Goal: Task Accomplishment & Management: Manage account settings

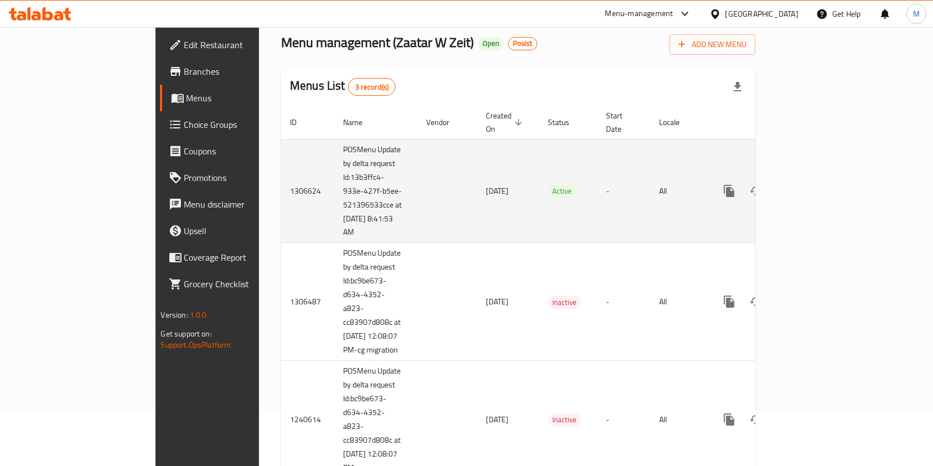
scroll to position [100, 0]
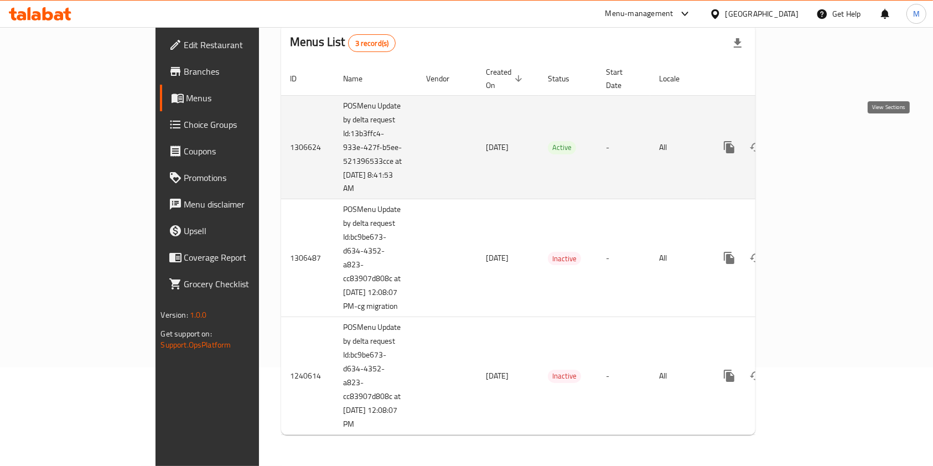
click at [823, 134] on link "enhanced table" at bounding box center [809, 147] width 27 height 27
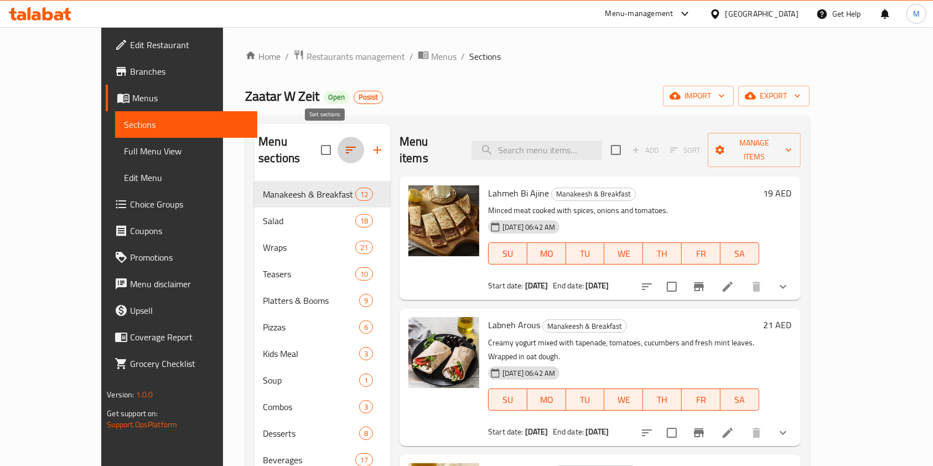
click at [338, 146] on button "button" at bounding box center [351, 150] width 27 height 27
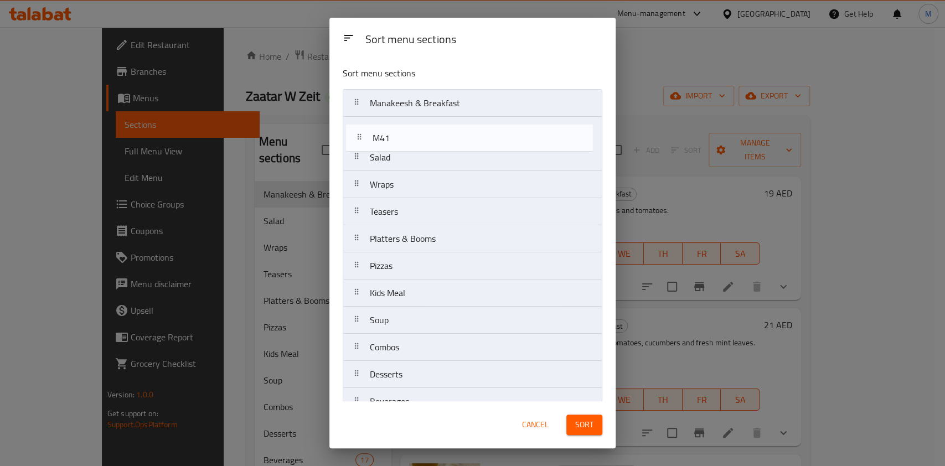
drag, startPoint x: 414, startPoint y: 387, endPoint x: 416, endPoint y: 136, distance: 250.8
click at [416, 136] on nav "Manakeesh & Breakfast Salad Wraps Teasers Platters & Booms Pizzas Kids Meal Sou…" at bounding box center [473, 252] width 260 height 327
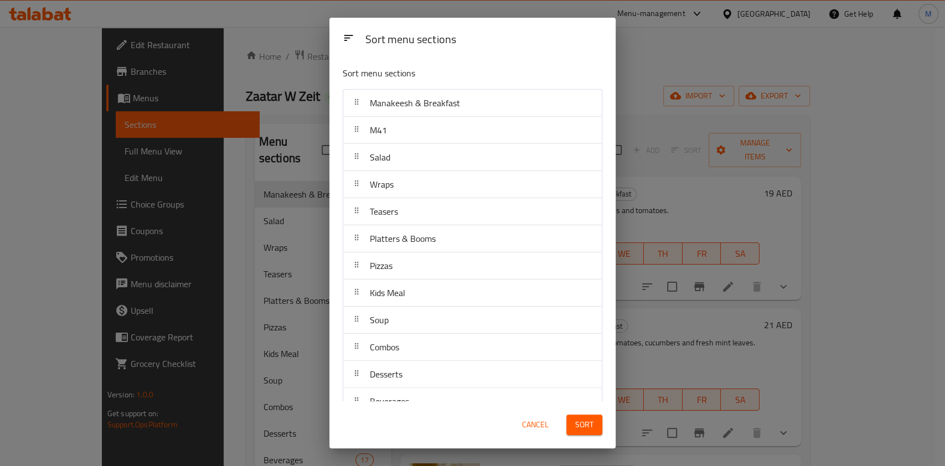
click at [590, 420] on span "Sort" at bounding box center [584, 425] width 18 height 14
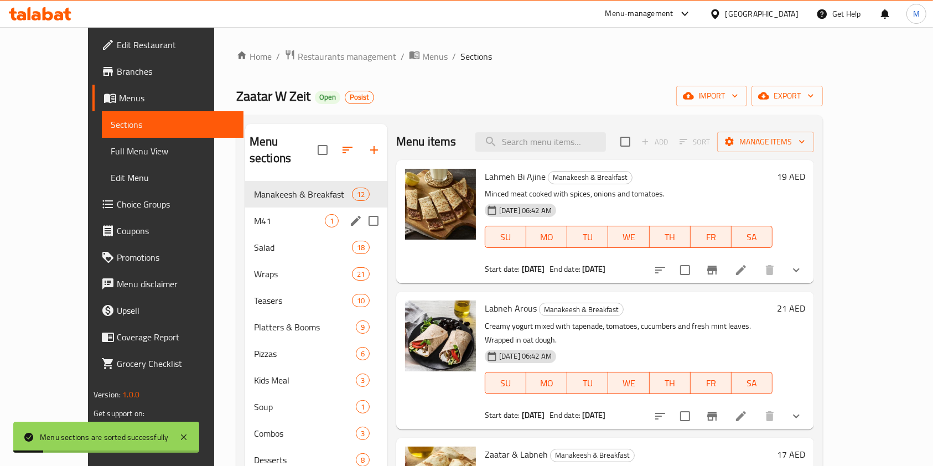
click at [245, 208] on div "M41 1" at bounding box center [316, 221] width 142 height 27
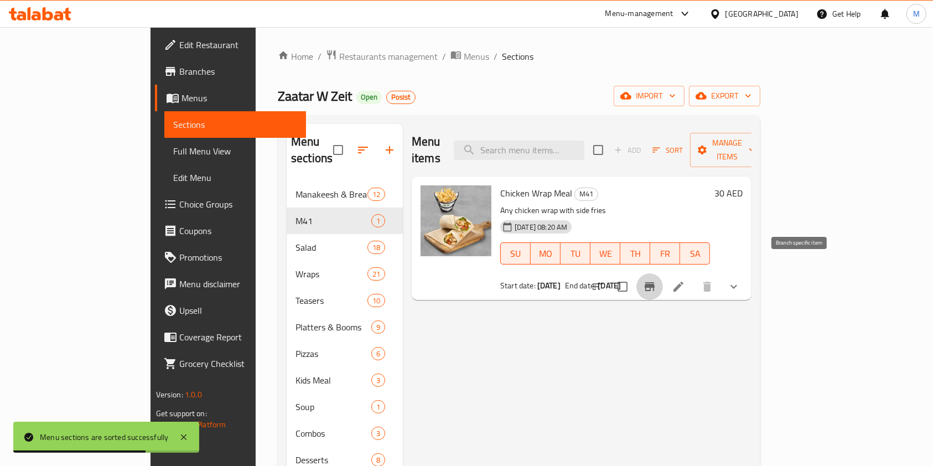
click at [655, 282] on icon "Branch-specific-item" at bounding box center [650, 286] width 10 height 9
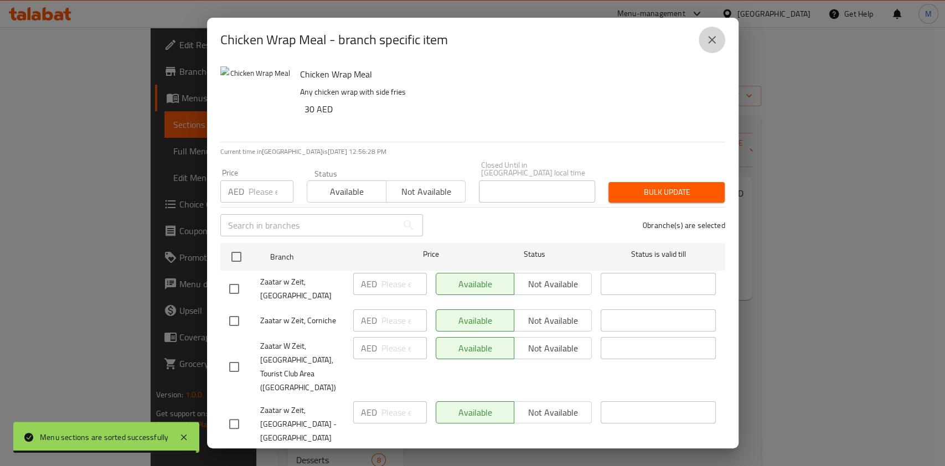
click at [705, 41] on icon "close" at bounding box center [711, 39] width 13 height 13
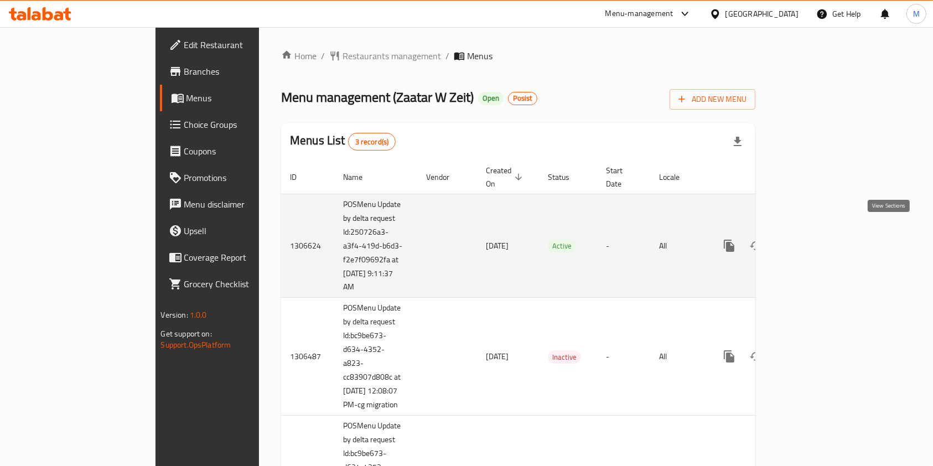
click at [823, 244] on link "enhanced table" at bounding box center [809, 246] width 27 height 27
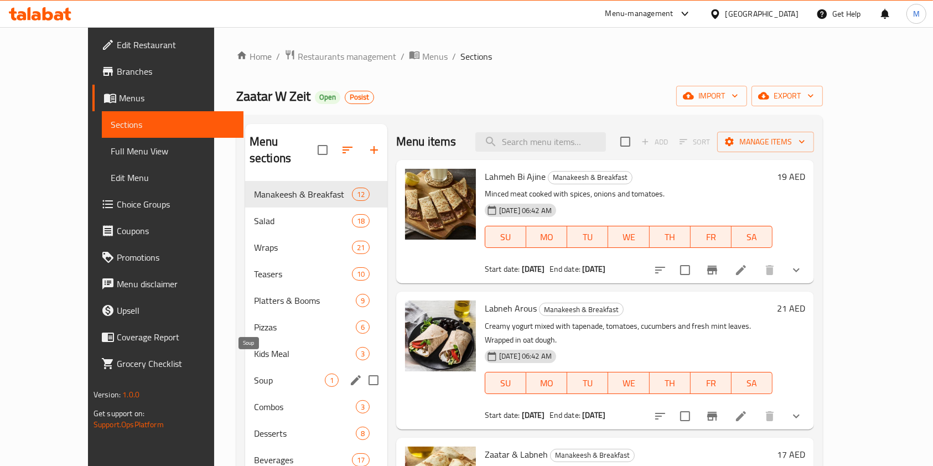
scroll to position [155, 0]
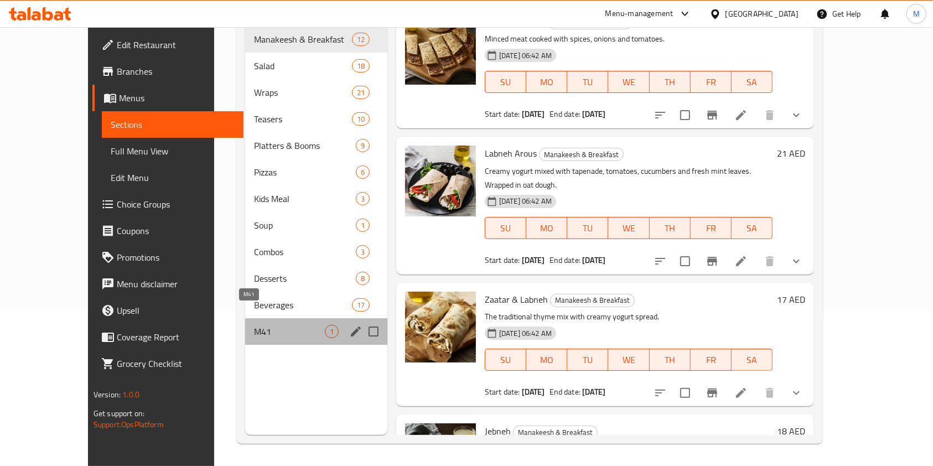
click at [254, 325] on span "M41" at bounding box center [289, 331] width 71 height 13
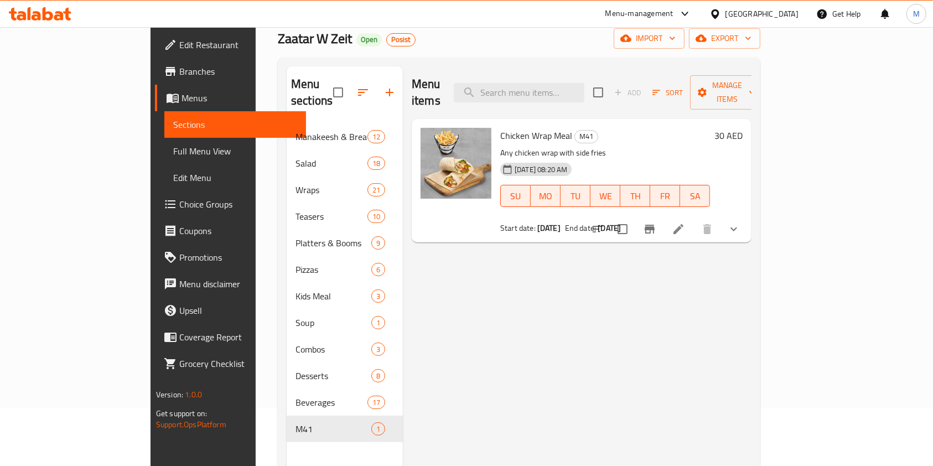
scroll to position [56, 0]
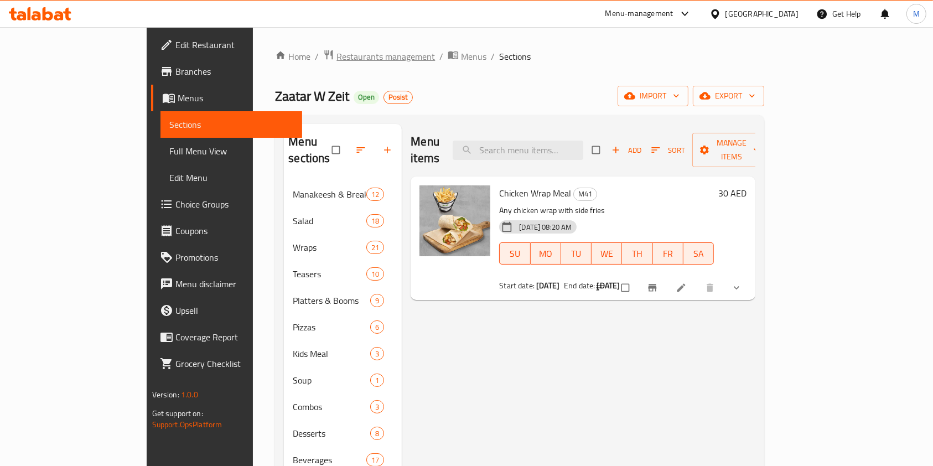
click at [337, 52] on span "Restaurants management" at bounding box center [386, 56] width 99 height 13
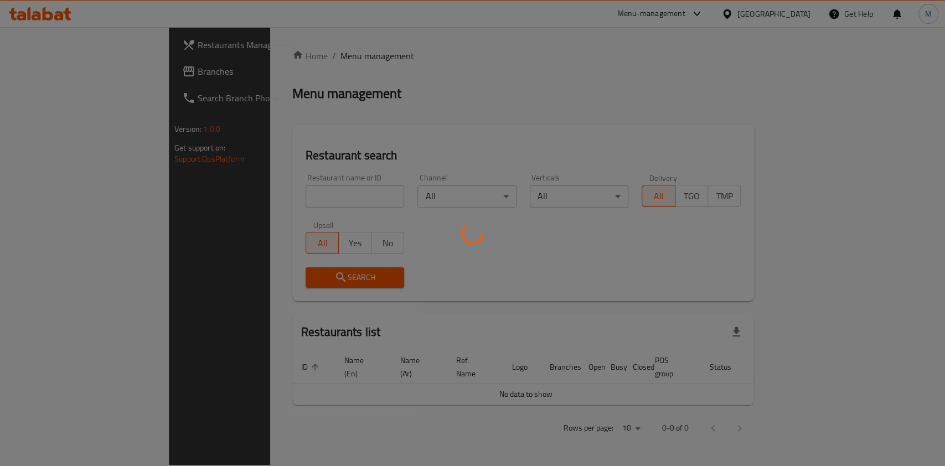
click at [289, 194] on div at bounding box center [472, 233] width 945 height 466
click at [290, 189] on div at bounding box center [472, 233] width 945 height 466
click at [308, 180] on div at bounding box center [472, 233] width 945 height 466
click at [300, 202] on div at bounding box center [472, 233] width 945 height 466
click at [271, 200] on div at bounding box center [472, 233] width 945 height 466
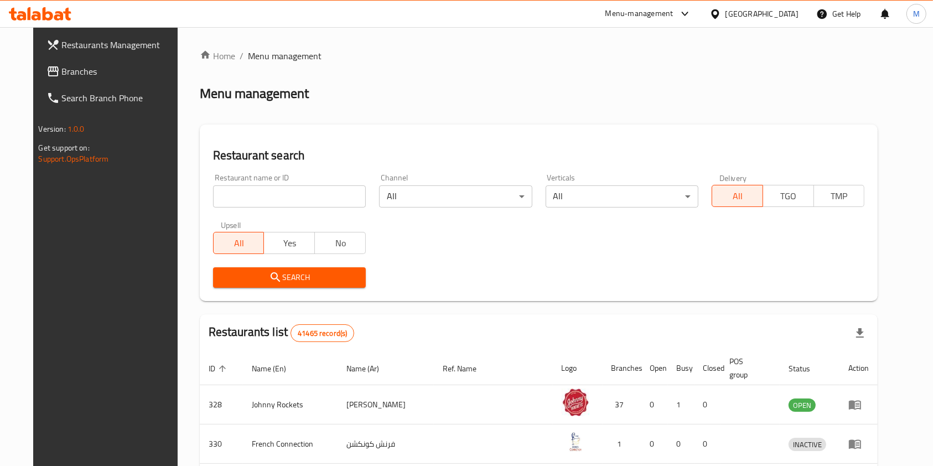
drag, startPoint x: 295, startPoint y: 184, endPoint x: 287, endPoint y: 197, distance: 14.4
click at [295, 185] on div "Home / Menu management Menu management Restaurant search Restaurant name or ID …" at bounding box center [539, 410] width 679 height 722
click at [287, 197] on input "search" at bounding box center [289, 196] width 153 height 22
type input "zaatar w zeit"
click button "Search" at bounding box center [289, 277] width 153 height 20
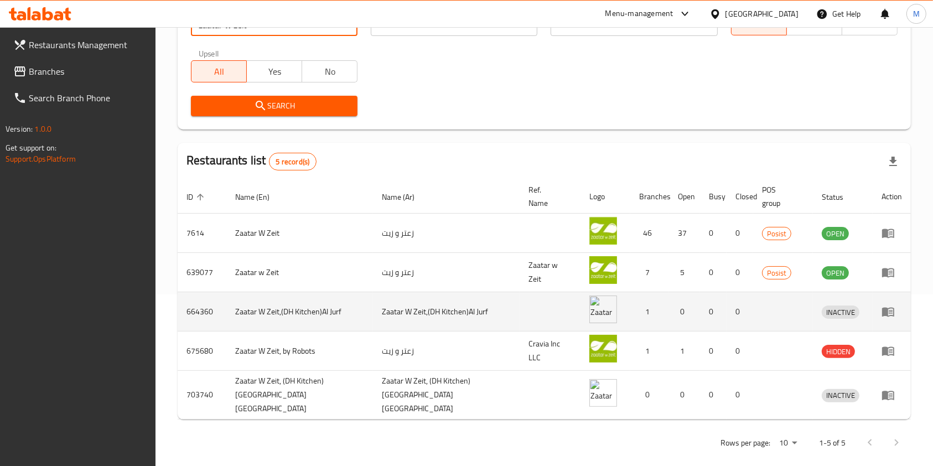
scroll to position [173, 0]
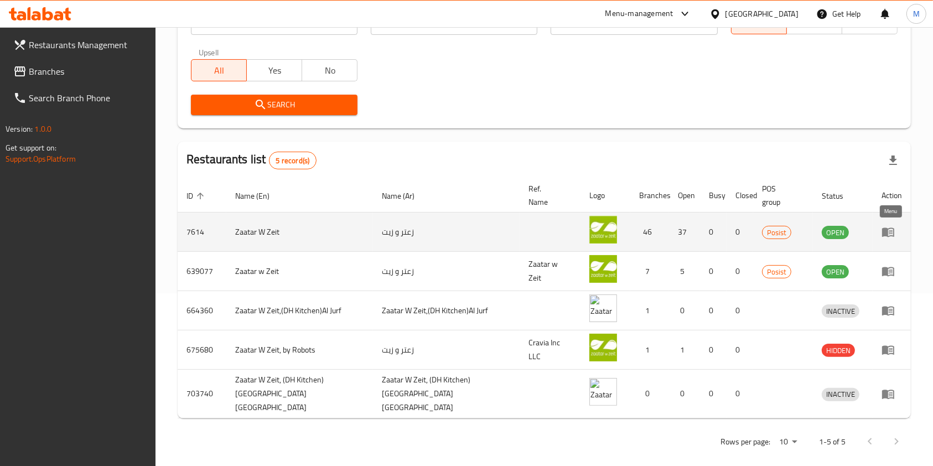
click at [892, 228] on icon "enhanced table" at bounding box center [888, 232] width 12 height 9
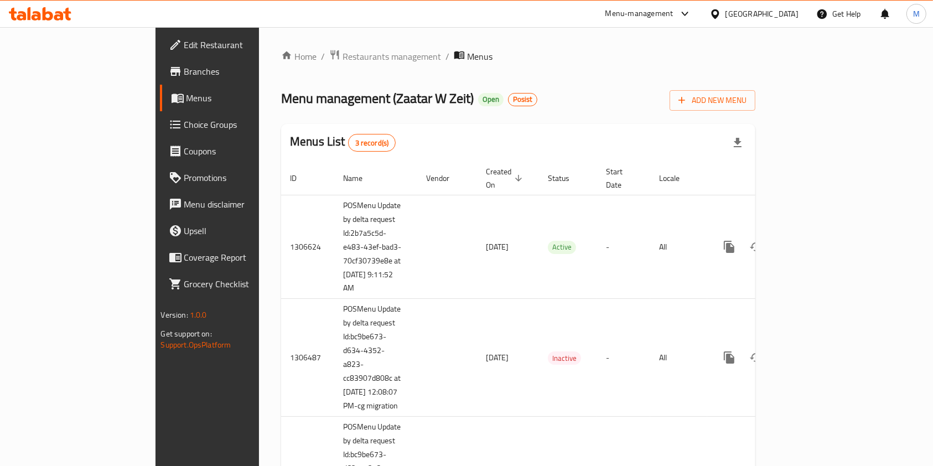
drag, startPoint x: 892, startPoint y: 228, endPoint x: 607, endPoint y: 91, distance: 316.7
click at [607, 91] on div "Menu management ( Zaatar W Zeit ) Open Posist Add New Menu" at bounding box center [518, 98] width 474 height 25
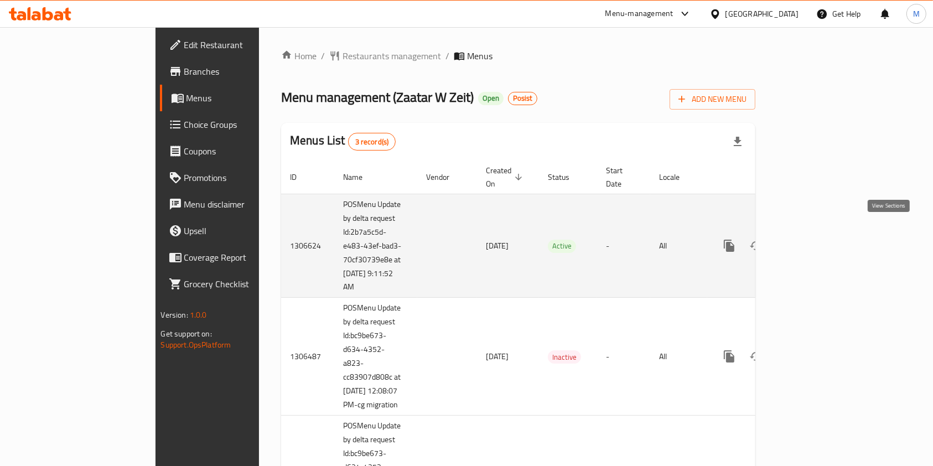
click at [816, 239] on icon "enhanced table" at bounding box center [809, 245] width 13 height 13
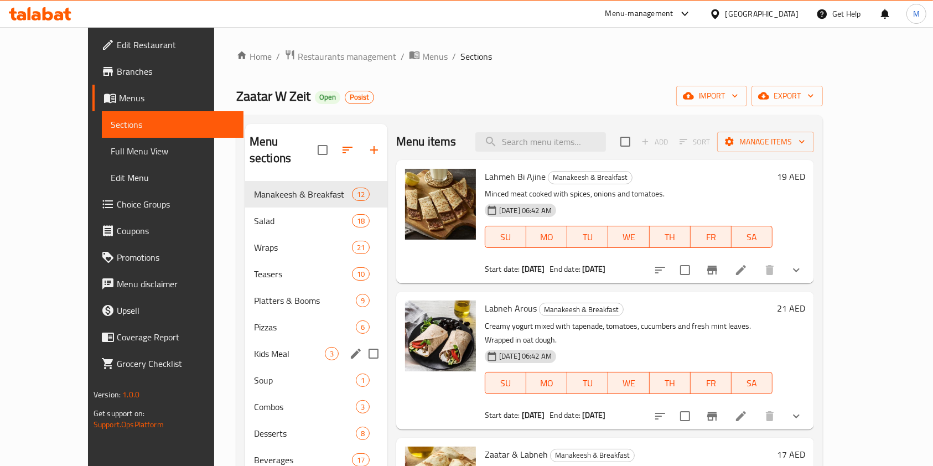
scroll to position [155, 0]
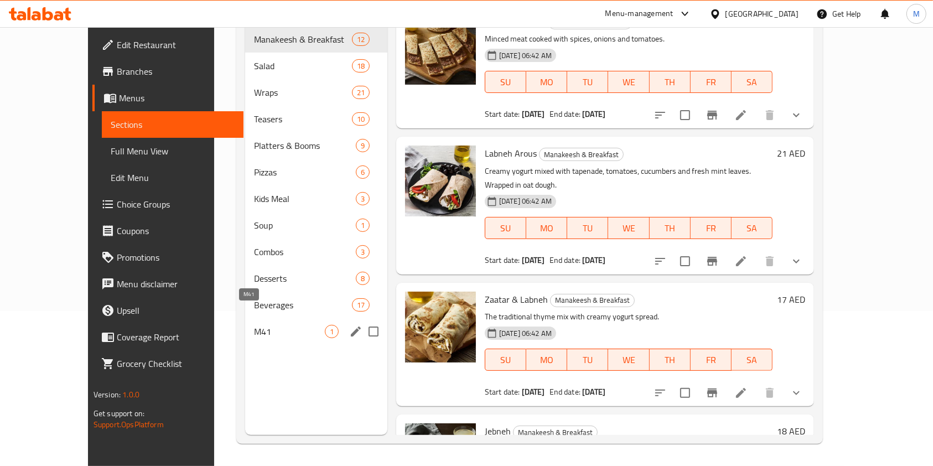
click at [254, 325] on span "M41" at bounding box center [289, 331] width 71 height 13
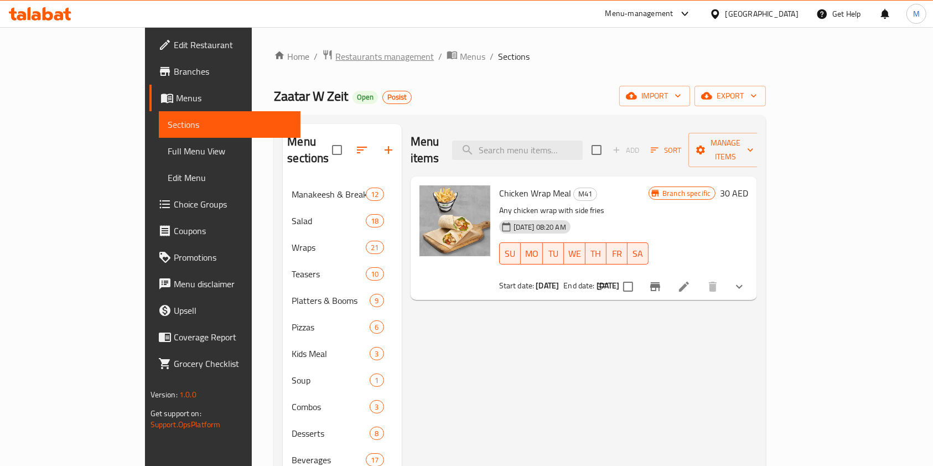
click at [335, 53] on span "Restaurants management" at bounding box center [384, 56] width 99 height 13
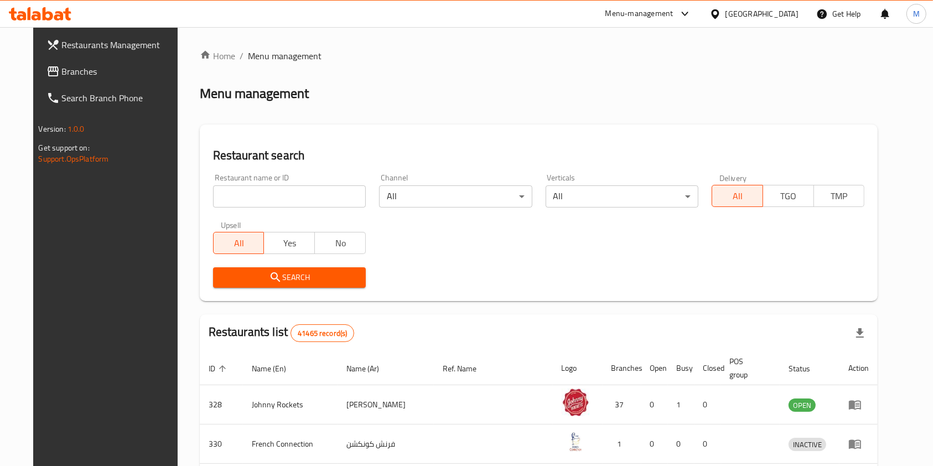
click at [268, 196] on input "search" at bounding box center [289, 196] width 153 height 22
type input "zaatar w zeit"
click button "Search" at bounding box center [289, 277] width 153 height 20
click at [286, 188] on input "search" at bounding box center [289, 196] width 153 height 22
type input "zaatar w zeit"
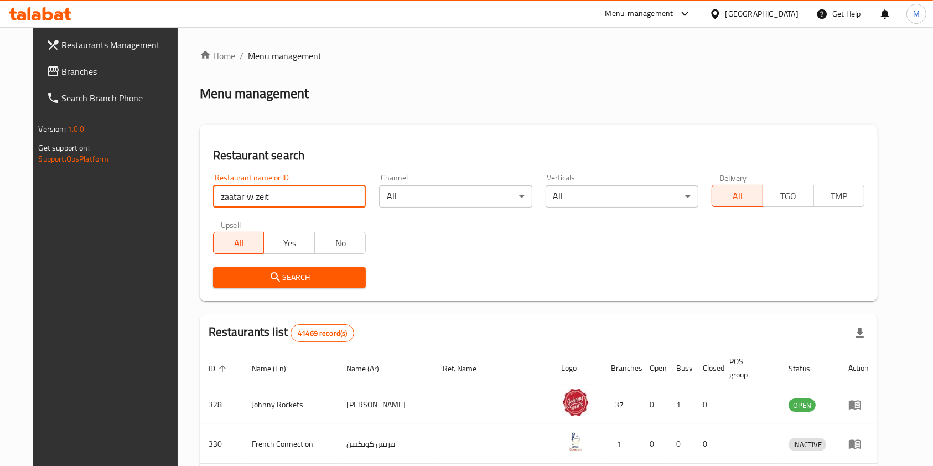
click button "Search" at bounding box center [289, 277] width 153 height 20
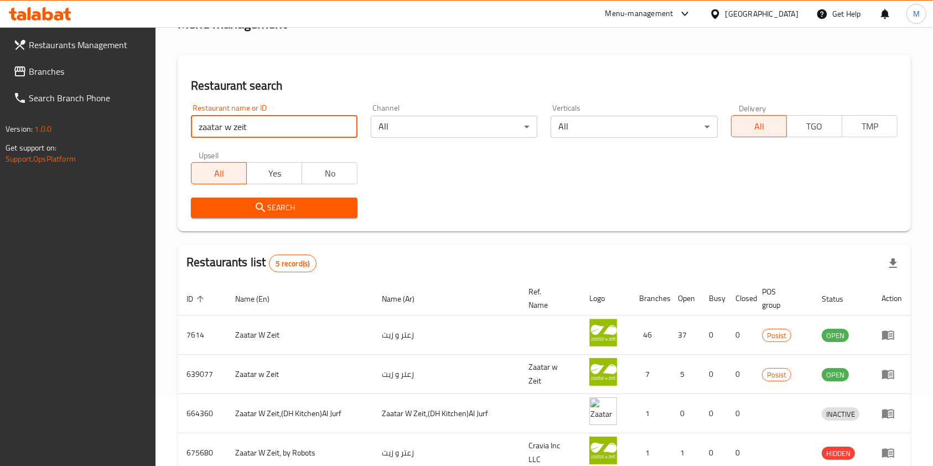
scroll to position [173, 0]
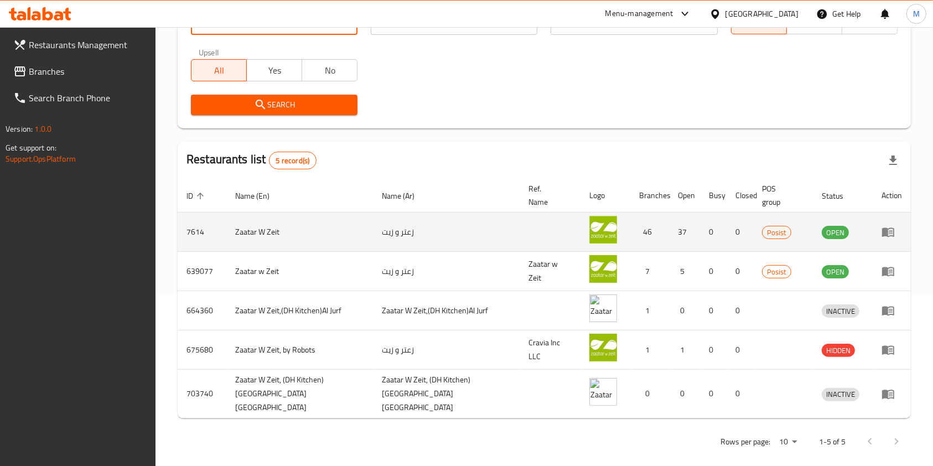
click at [881, 230] on td "enhanced table" at bounding box center [892, 232] width 38 height 39
click at [885, 230] on icon "enhanced table" at bounding box center [888, 232] width 12 height 9
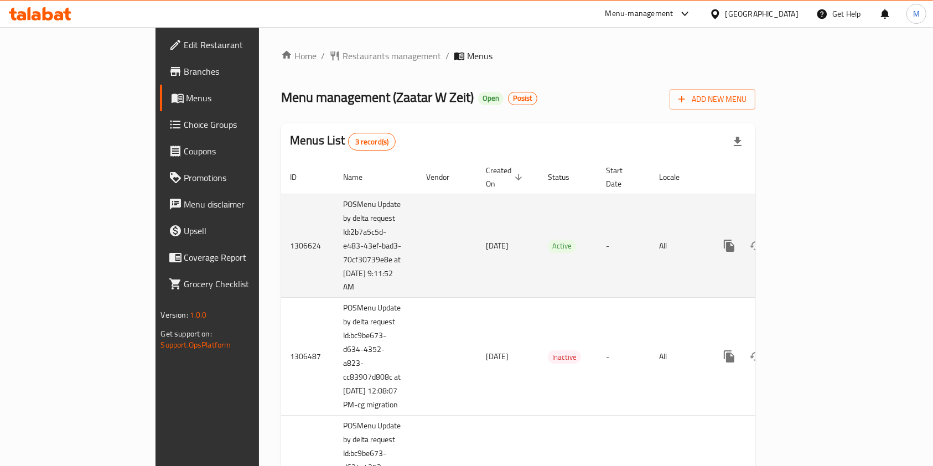
click at [823, 233] on div "enhanced table" at bounding box center [769, 246] width 106 height 27
click at [816, 239] on icon "enhanced table" at bounding box center [809, 245] width 13 height 13
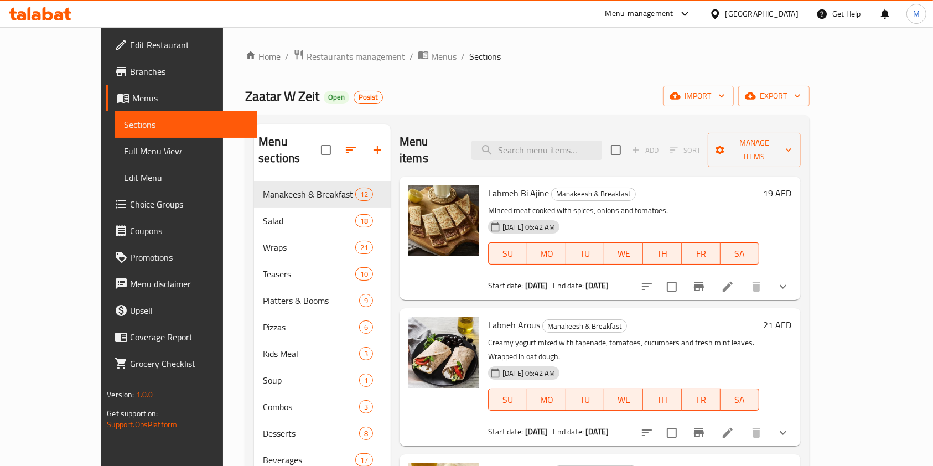
scroll to position [155, 0]
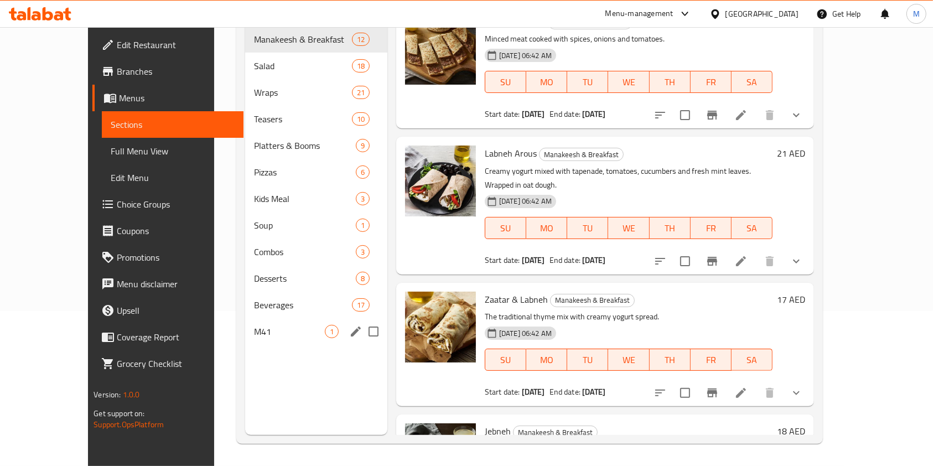
click at [245, 323] on div "M41 1" at bounding box center [316, 331] width 142 height 27
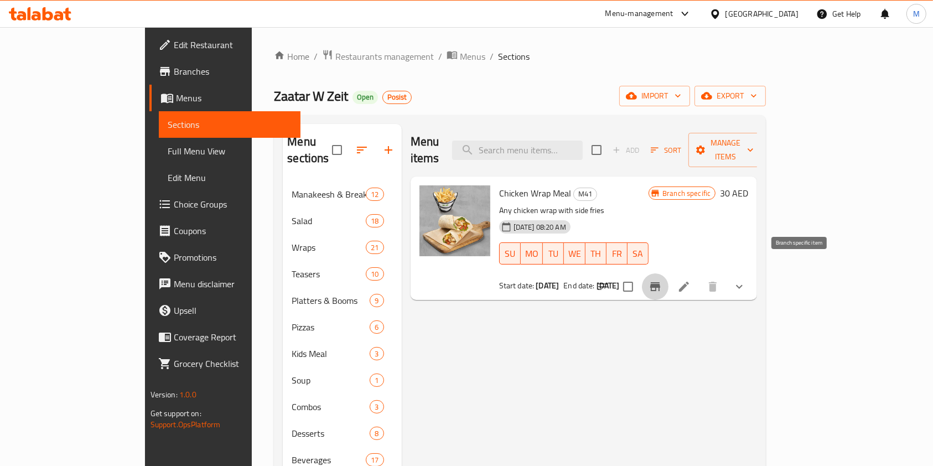
click at [660, 282] on icon "Branch-specific-item" at bounding box center [655, 286] width 10 height 9
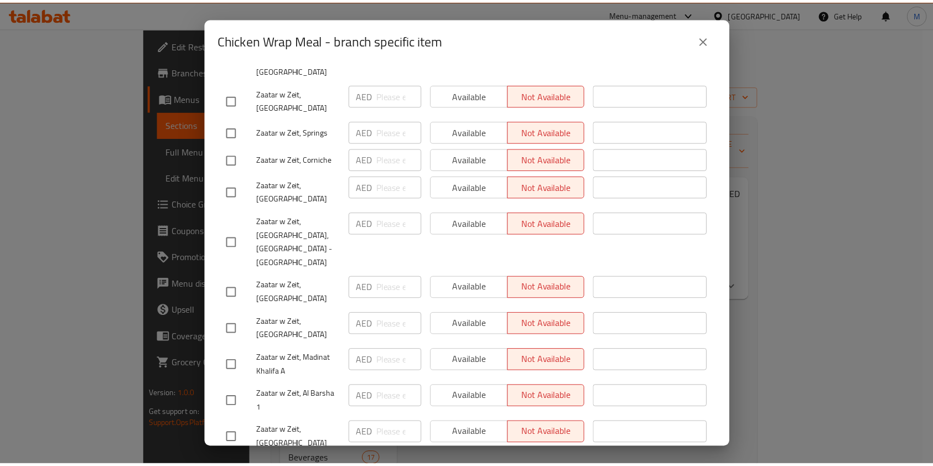
scroll to position [1138, 0]
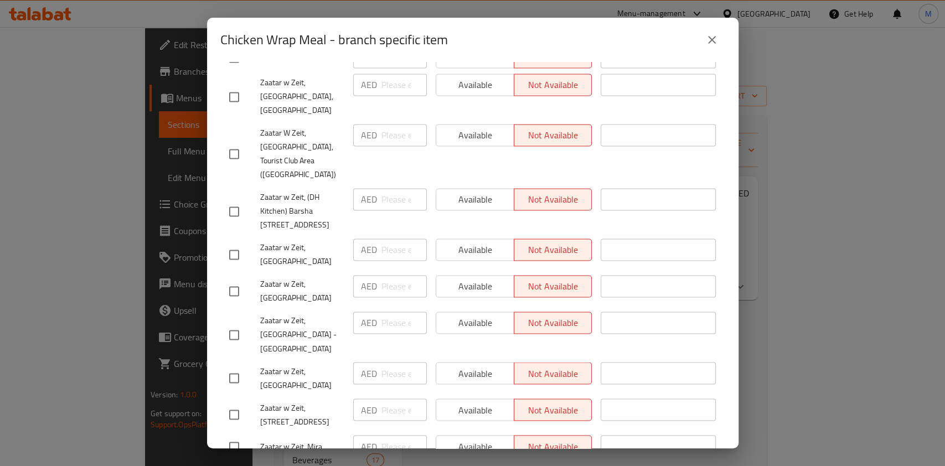
click at [719, 35] on button "close" at bounding box center [712, 40] width 27 height 27
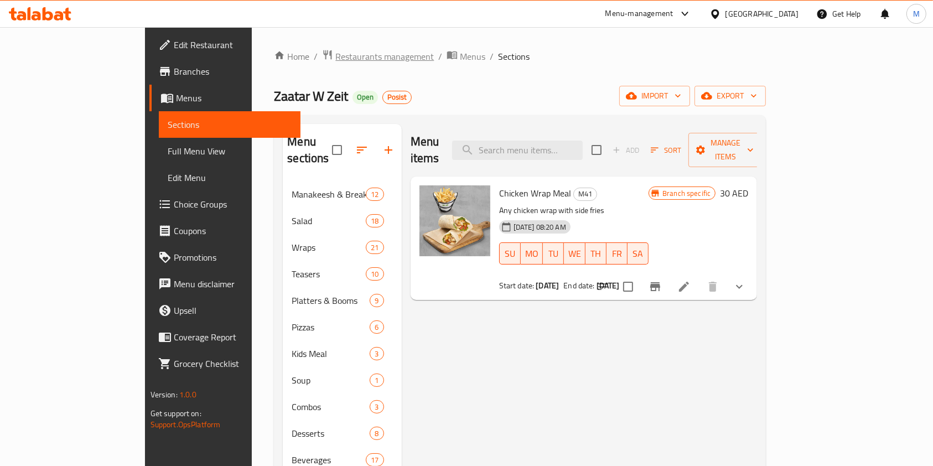
click at [335, 50] on span "Restaurants management" at bounding box center [384, 56] width 99 height 13
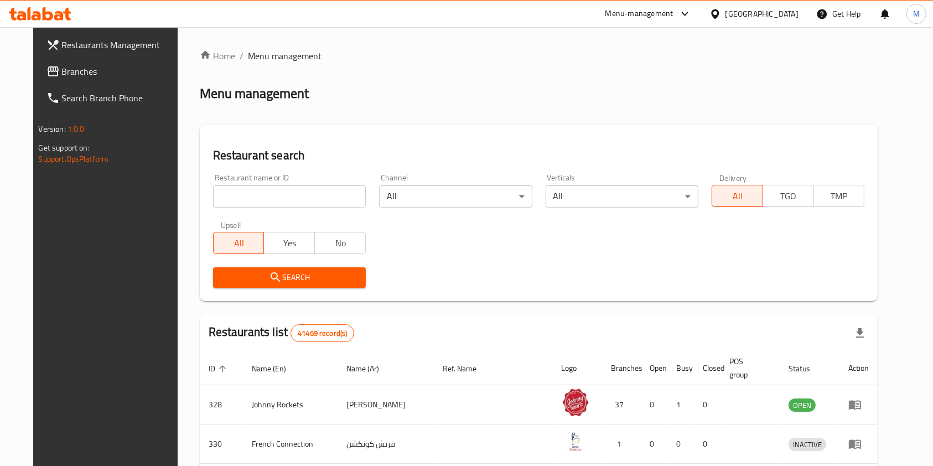
click at [293, 178] on div "Restaurant name or ID Restaurant name or ID" at bounding box center [289, 191] width 153 height 34
click at [291, 188] on input "search" at bounding box center [289, 196] width 153 height 22
type input "zaatar w zeit"
click button "Search" at bounding box center [289, 277] width 153 height 20
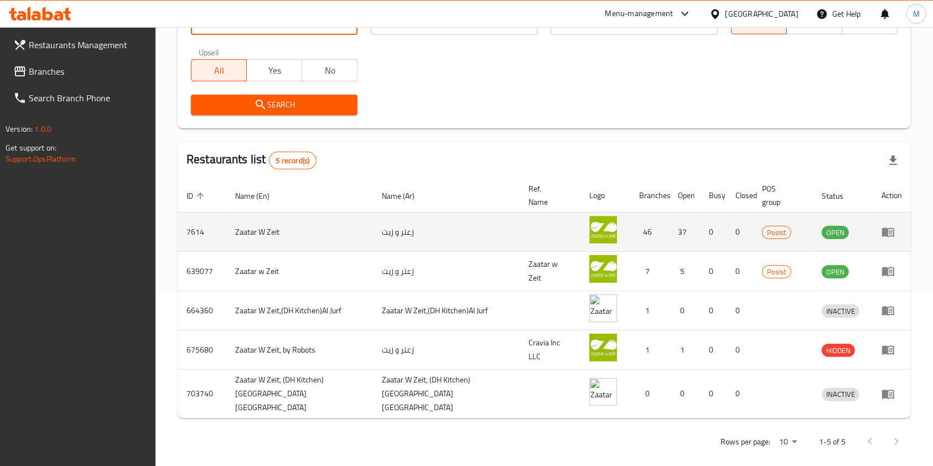
click at [887, 234] on icon "enhanced table" at bounding box center [888, 232] width 12 height 9
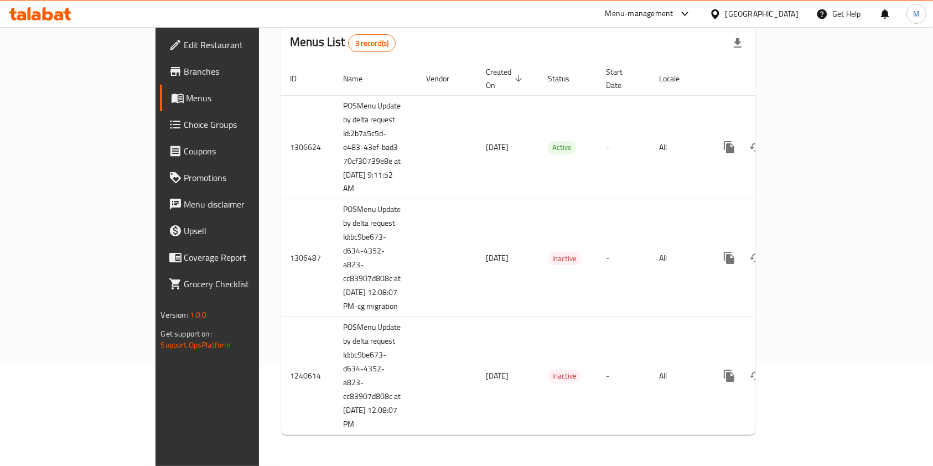
scroll to position [101, 0]
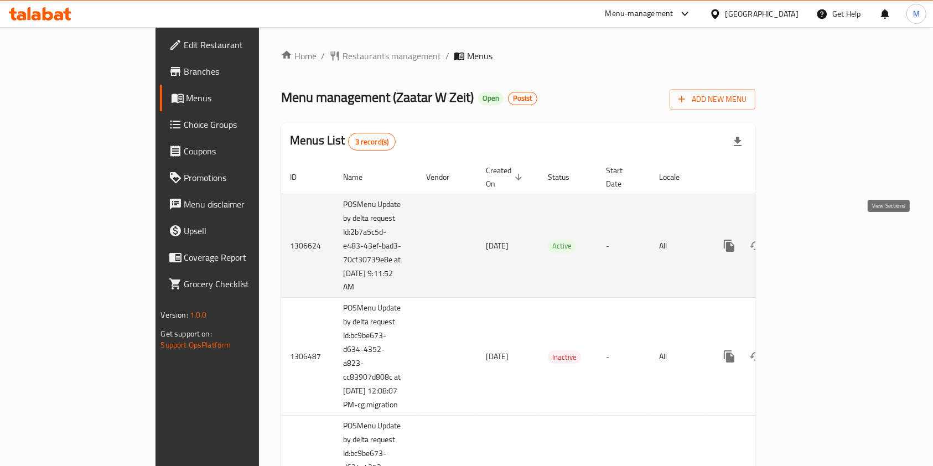
click at [823, 233] on link "enhanced table" at bounding box center [809, 246] width 27 height 27
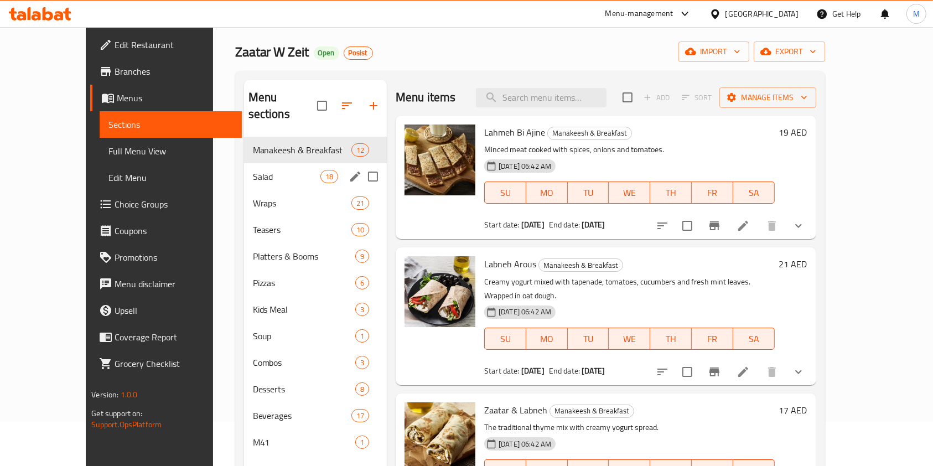
scroll to position [155, 0]
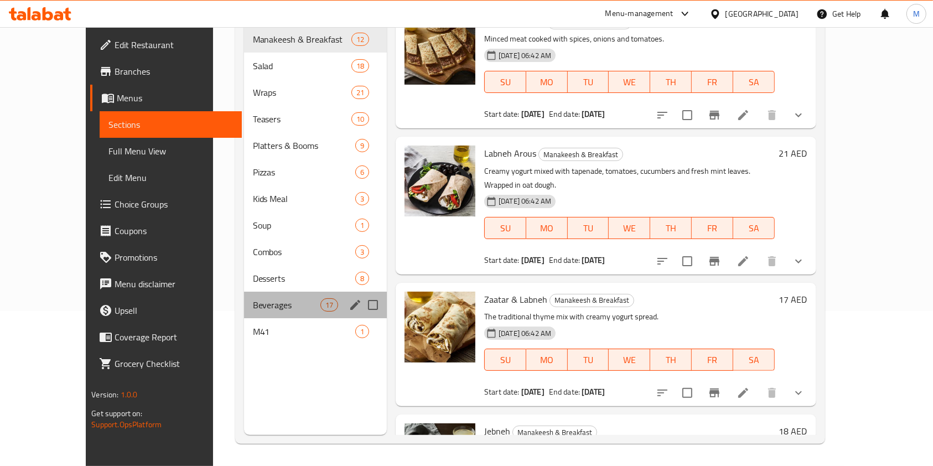
click at [246, 300] on div "Beverages 17" at bounding box center [315, 305] width 143 height 27
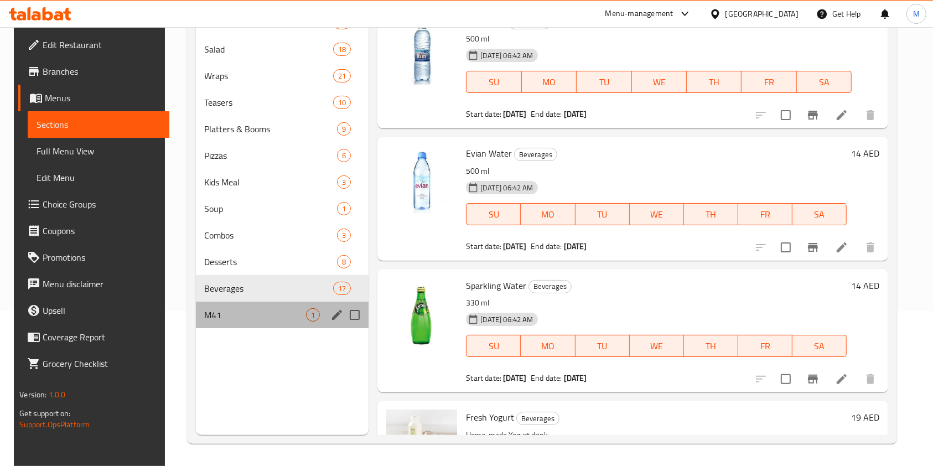
click at [245, 303] on div "M41 1" at bounding box center [282, 315] width 173 height 27
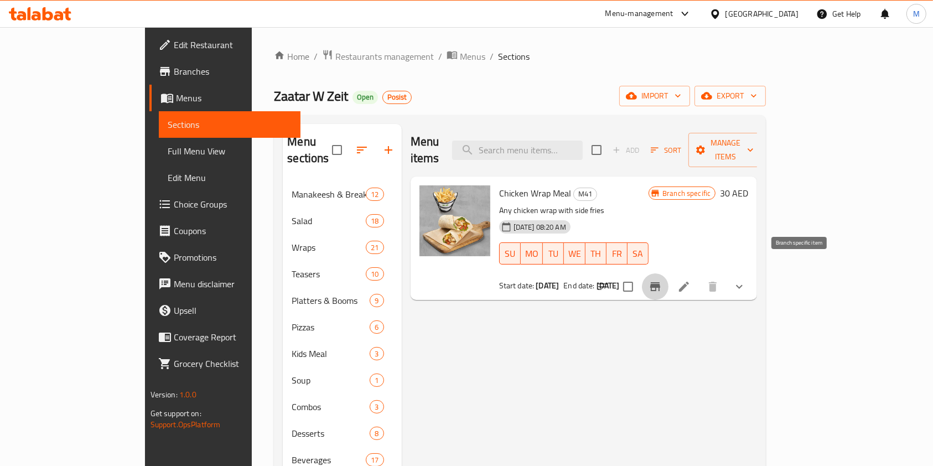
click at [660, 282] on icon "Branch-specific-item" at bounding box center [655, 286] width 10 height 9
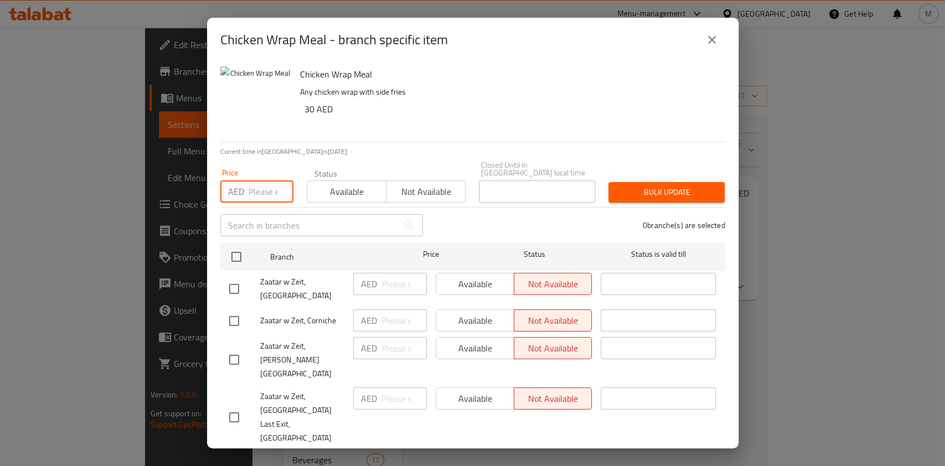
click at [265, 193] on input "number" at bounding box center [271, 191] width 45 height 22
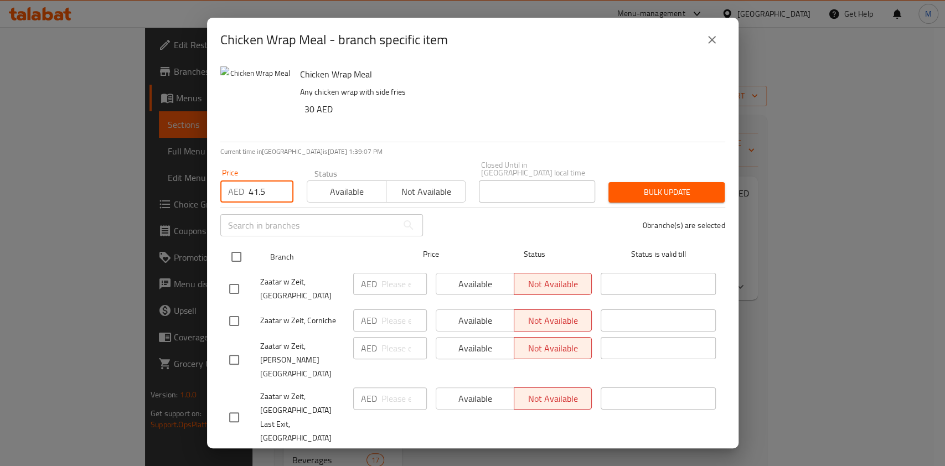
type input "41.5"
click at [235, 254] on input "checkbox" at bounding box center [236, 256] width 23 height 23
checkbox input "true"
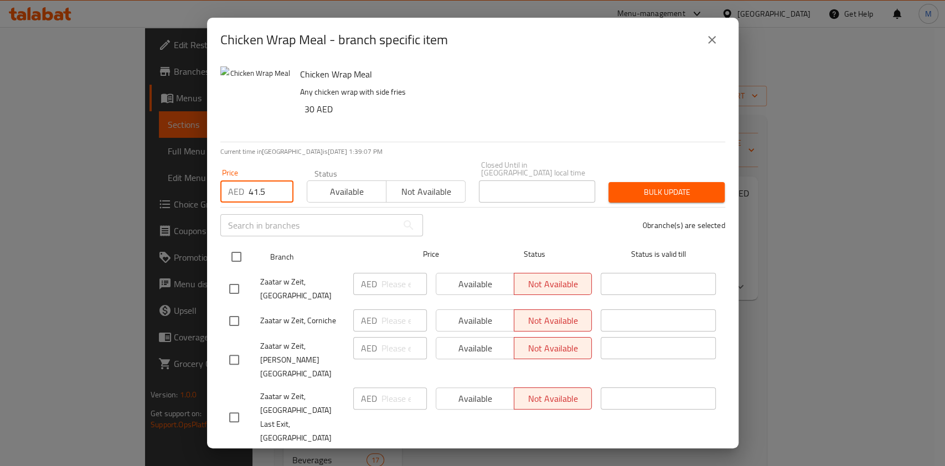
checkbox input "true"
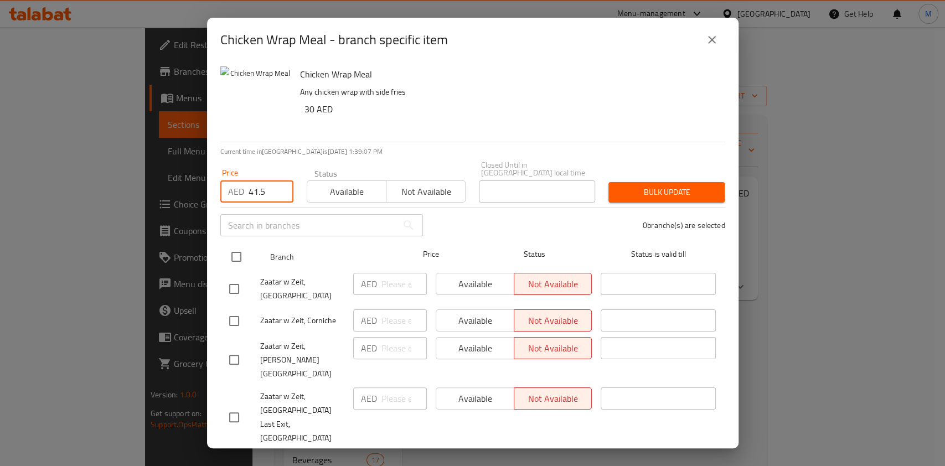
checkbox input "true"
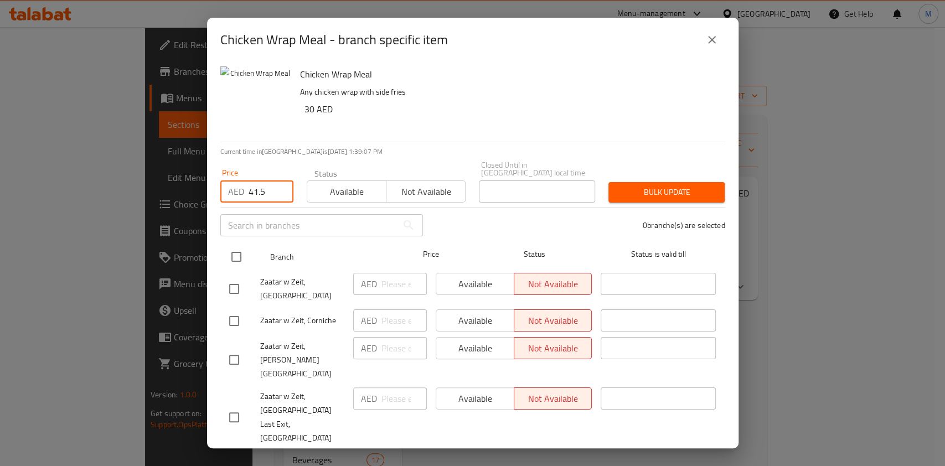
checkbox input "true"
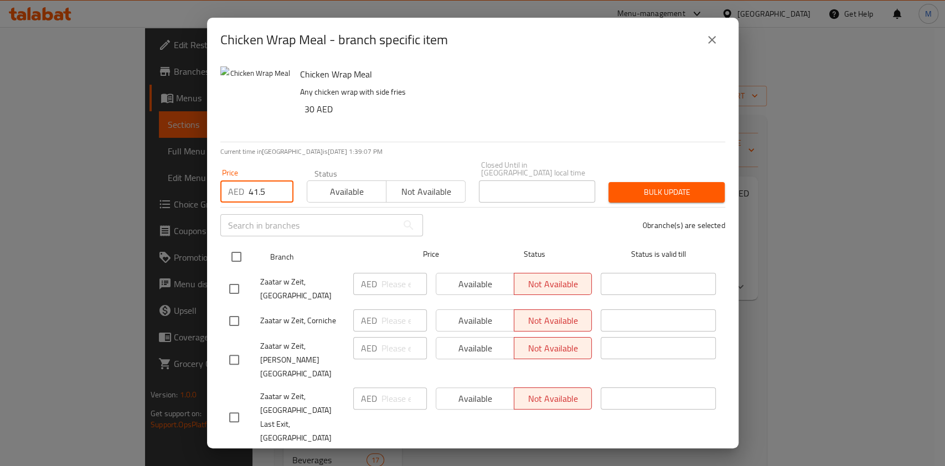
checkbox input "true"
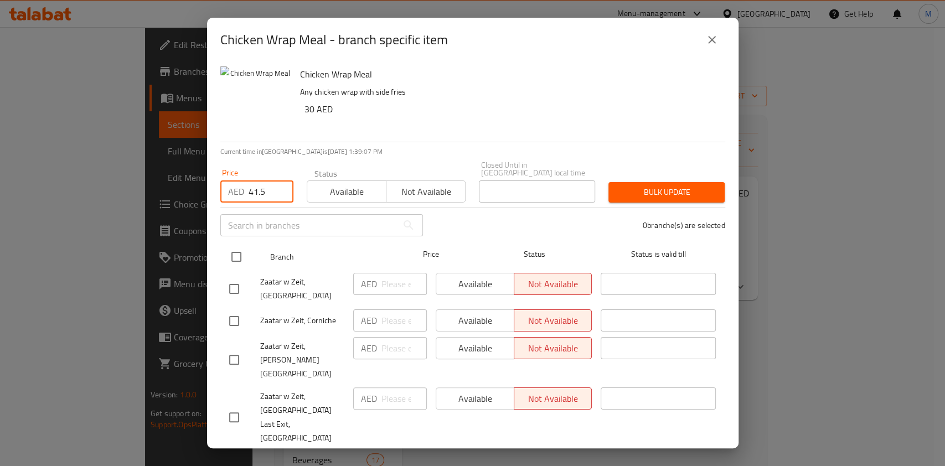
checkbox input "true"
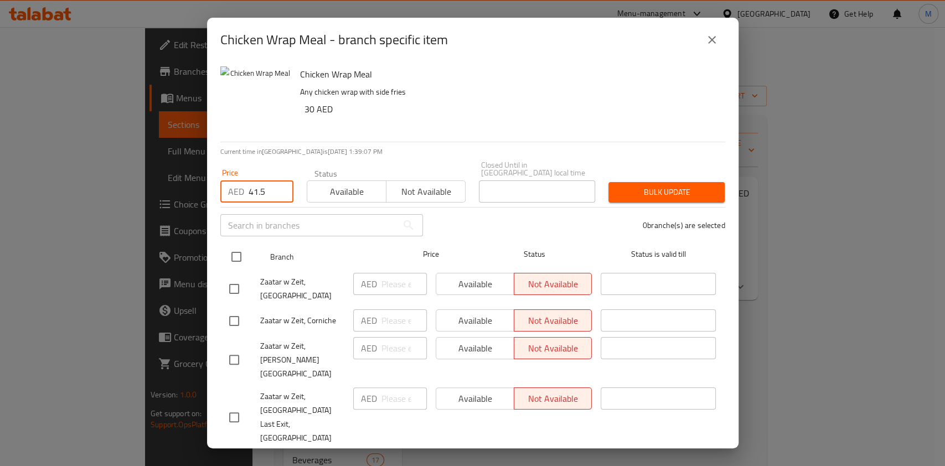
checkbox input "true"
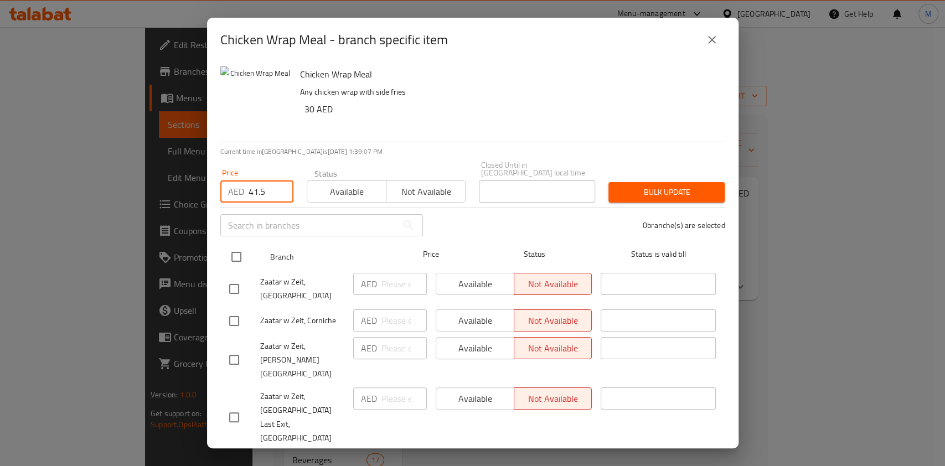
checkbox input "true"
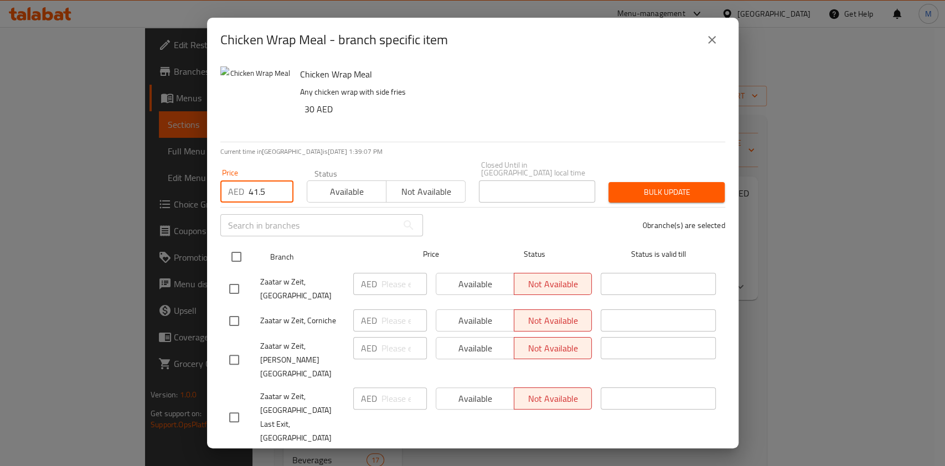
checkbox input "true"
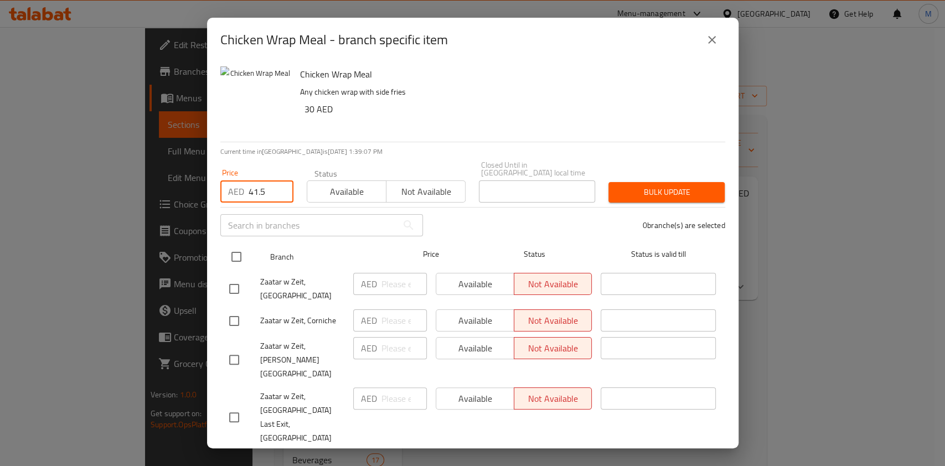
checkbox input "true"
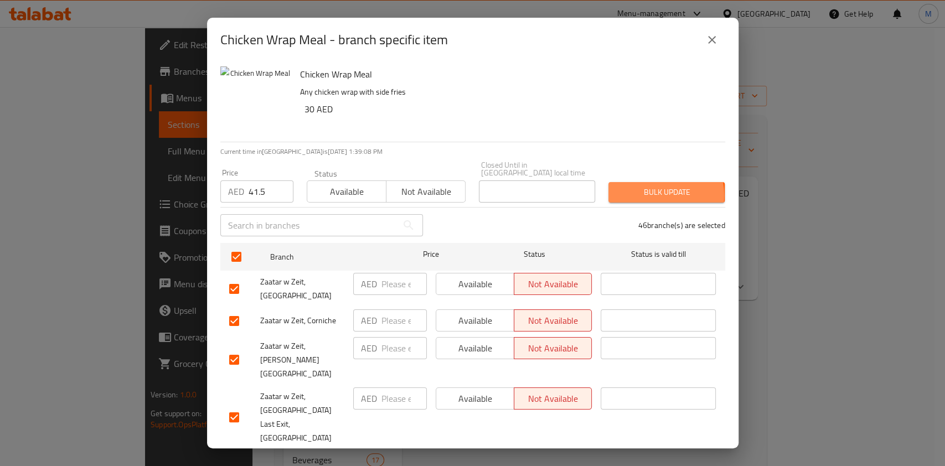
click at [642, 195] on span "Bulk update" at bounding box center [666, 192] width 99 height 14
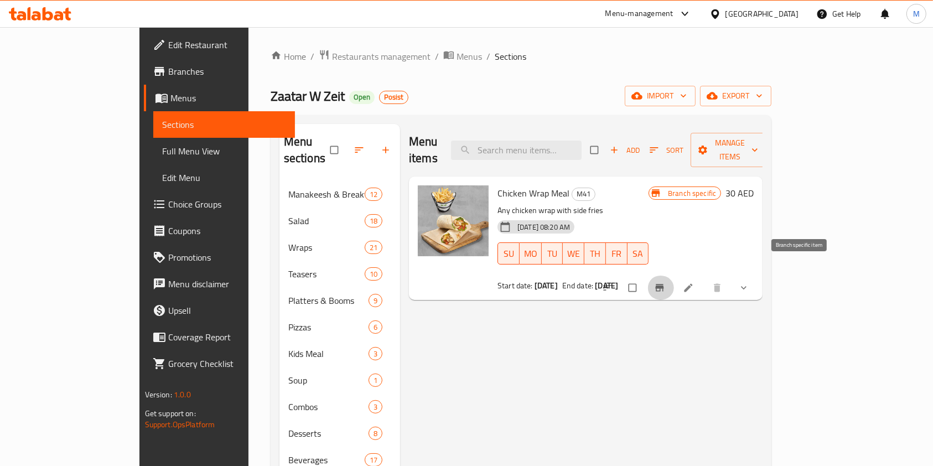
click at [674, 276] on button "Branch-specific-item" at bounding box center [661, 288] width 27 height 24
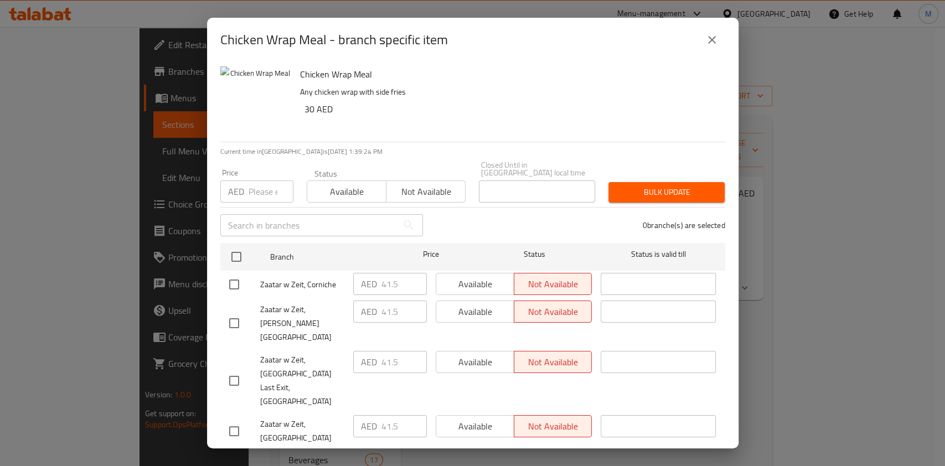
click at [711, 38] on icon "close" at bounding box center [711, 39] width 13 height 13
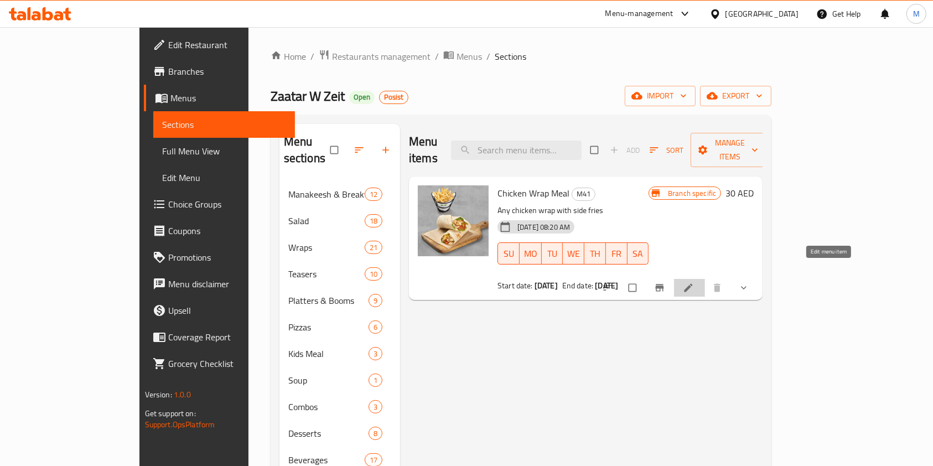
click at [693, 284] on icon at bounding box center [689, 288] width 8 height 8
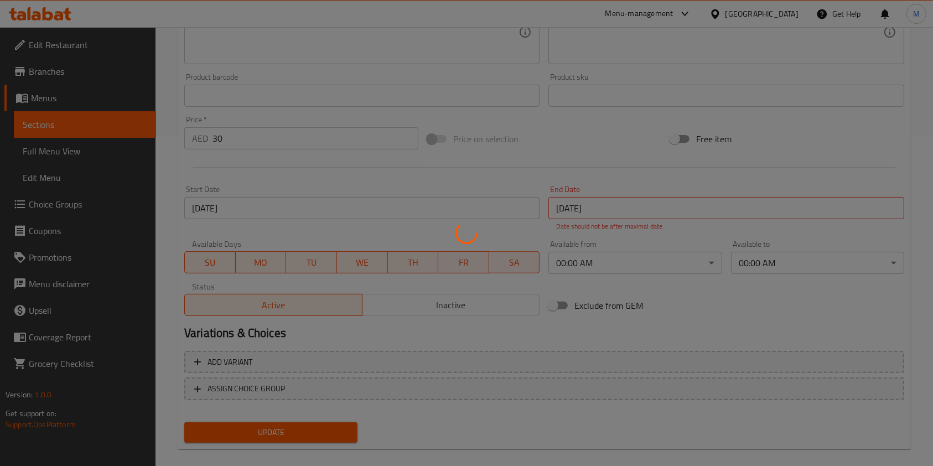
scroll to position [344, 0]
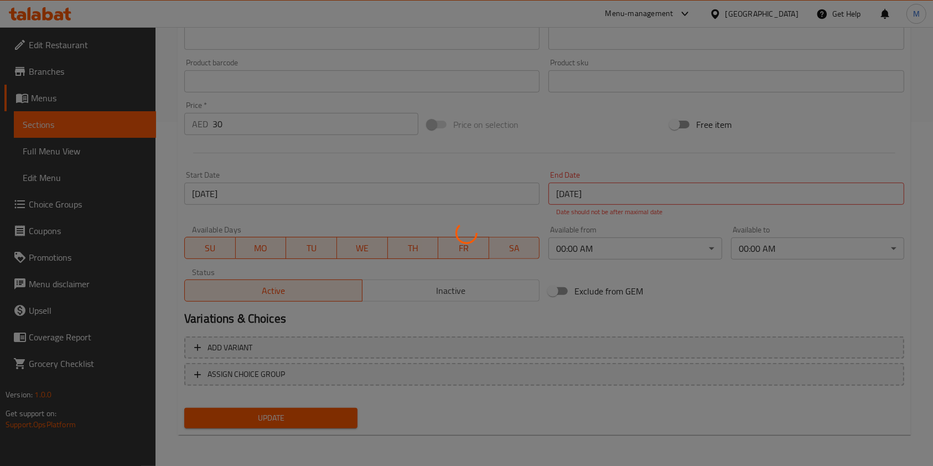
click at [252, 126] on div at bounding box center [466, 233] width 933 height 466
click at [251, 126] on div at bounding box center [466, 233] width 933 height 466
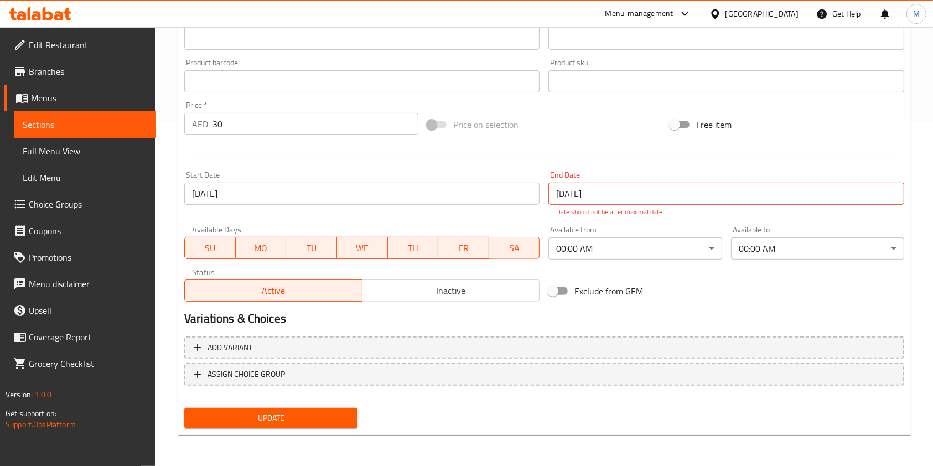
click at [233, 121] on input "30" at bounding box center [316, 124] width 206 height 22
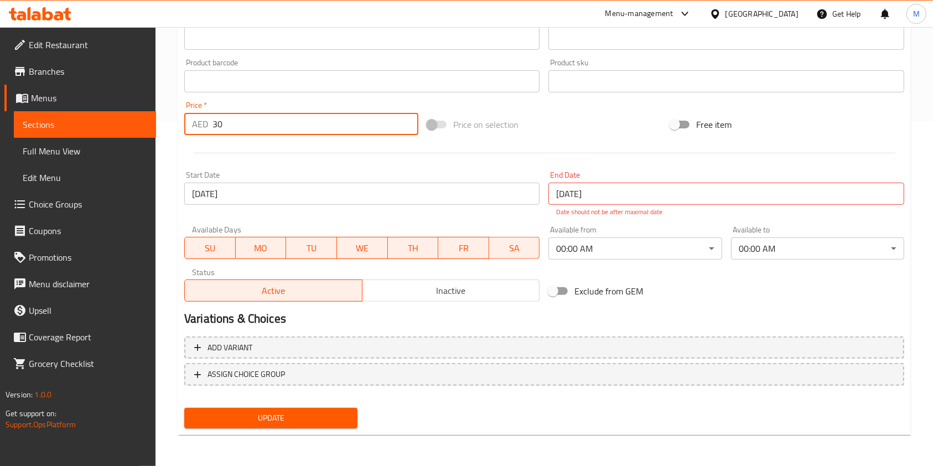
drag, startPoint x: 232, startPoint y: 120, endPoint x: 167, endPoint y: 130, distance: 66.2
click at [167, 130] on div "Home / Restaurants management / Menus / Sections / item / update M41 section Up…" at bounding box center [545, 74] width 778 height 783
type input "5"
type input "41.5"
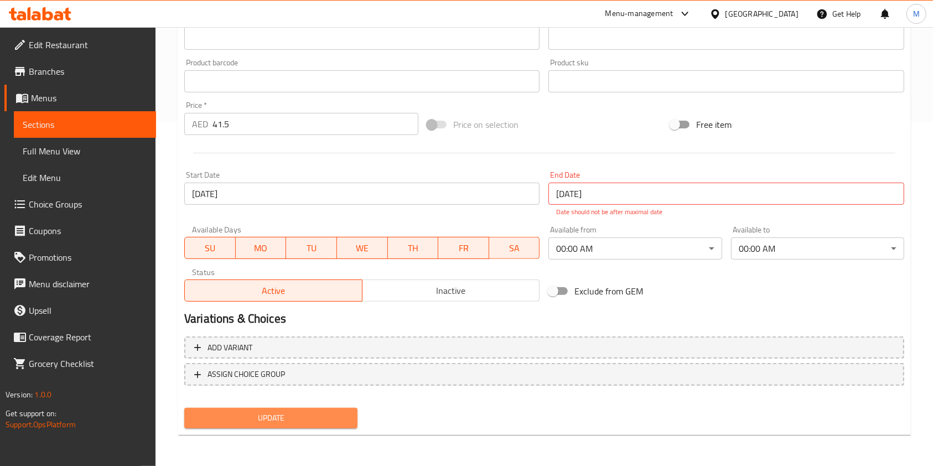
click at [292, 423] on span "Update" at bounding box center [271, 418] width 156 height 14
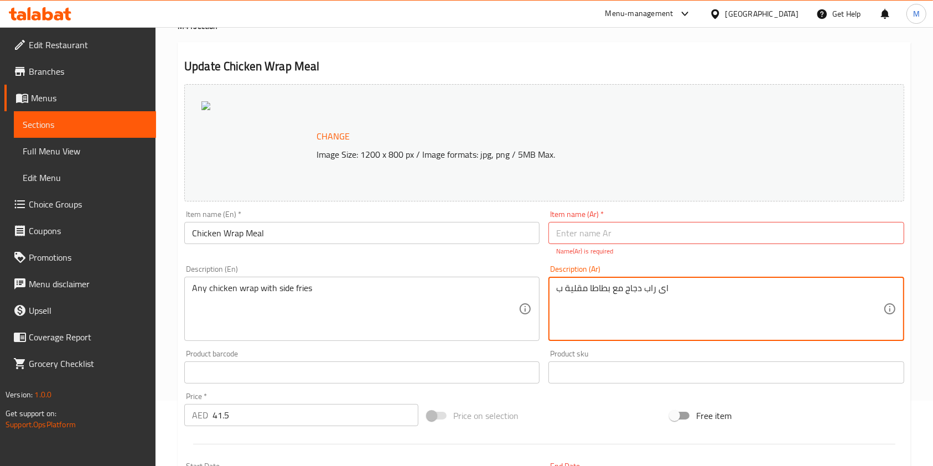
drag, startPoint x: 686, startPoint y: 287, endPoint x: 545, endPoint y: 282, distance: 141.8
click at [597, 235] on input "text" at bounding box center [726, 233] width 355 height 22
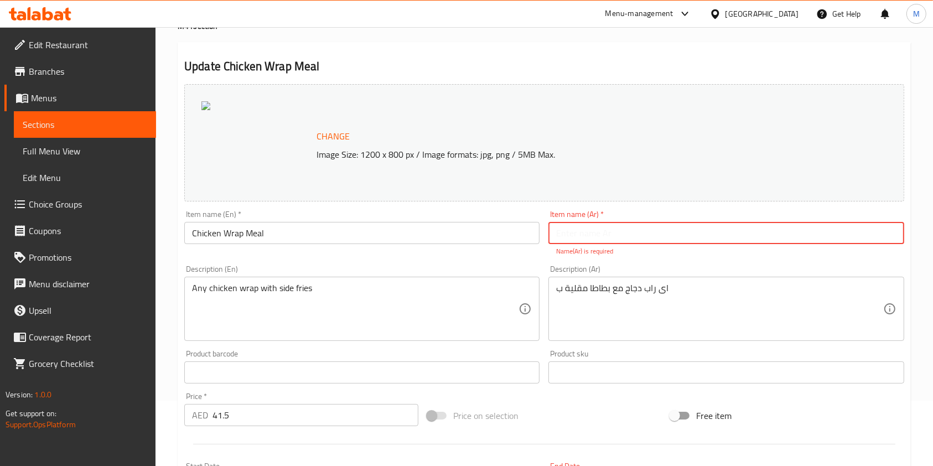
paste input "اى راب دجاج مع بطاطا مقلية ب"
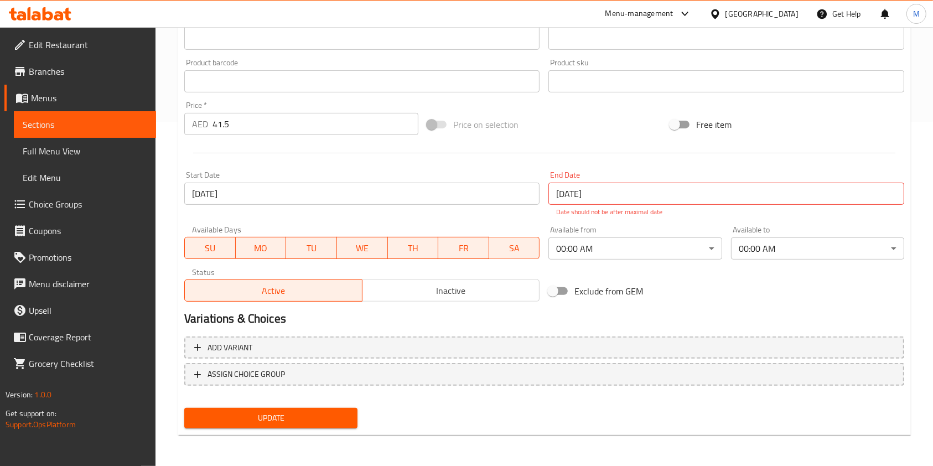
click at [304, 412] on span "Update" at bounding box center [271, 418] width 156 height 14
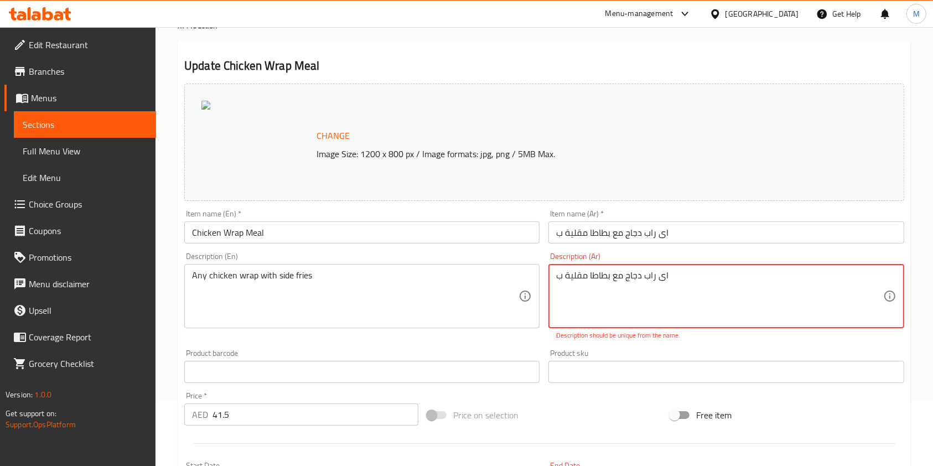
scroll to position [0, 0]
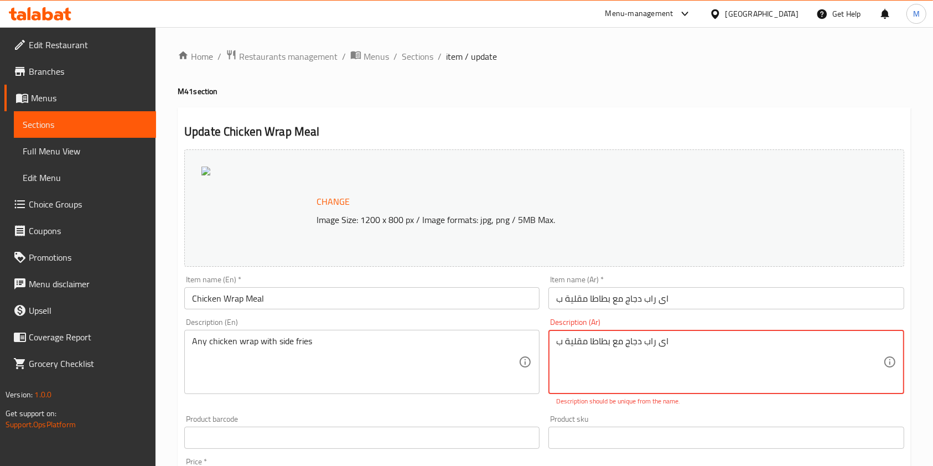
click at [717, 419] on div "Product sku Product sku" at bounding box center [726, 432] width 355 height 34
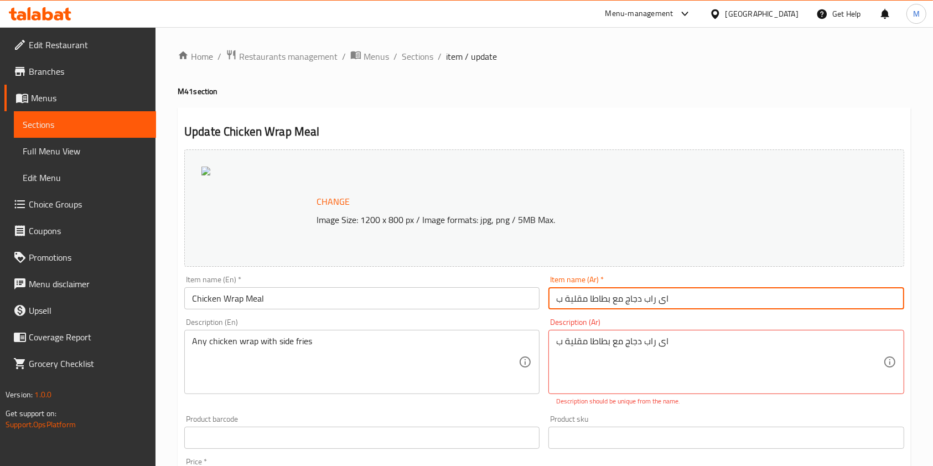
drag, startPoint x: 696, startPoint y: 303, endPoint x: 496, endPoint y: 302, distance: 199.8
click at [531, 303] on div "Change Image Size: 1200 x 800 px / Image formats: jpg, png / 5MB Max. Item name…" at bounding box center [544, 404] width 729 height 518
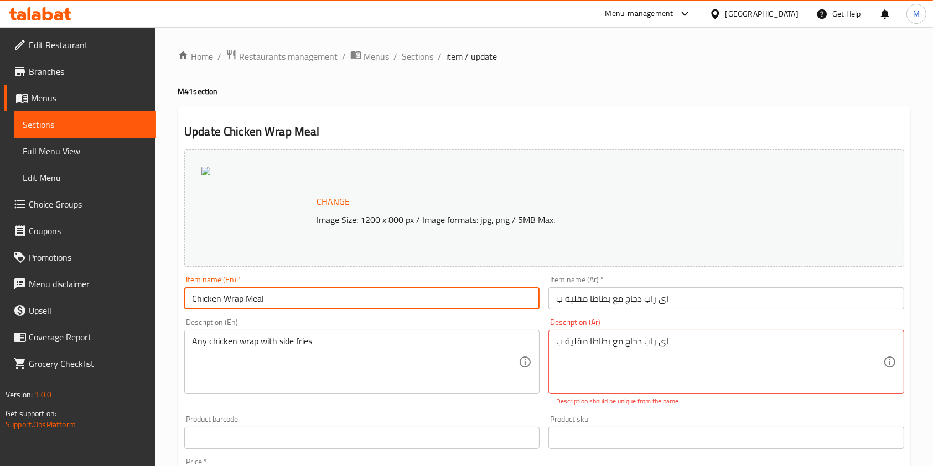
drag, startPoint x: 285, startPoint y: 299, endPoint x: 193, endPoint y: 302, distance: 92.5
click at [193, 302] on input "Chicken Wrap Meal" at bounding box center [361, 298] width 355 height 22
click at [694, 295] on input "اى راب دجاج مع بطاطا مقلية ب" at bounding box center [726, 298] width 355 height 22
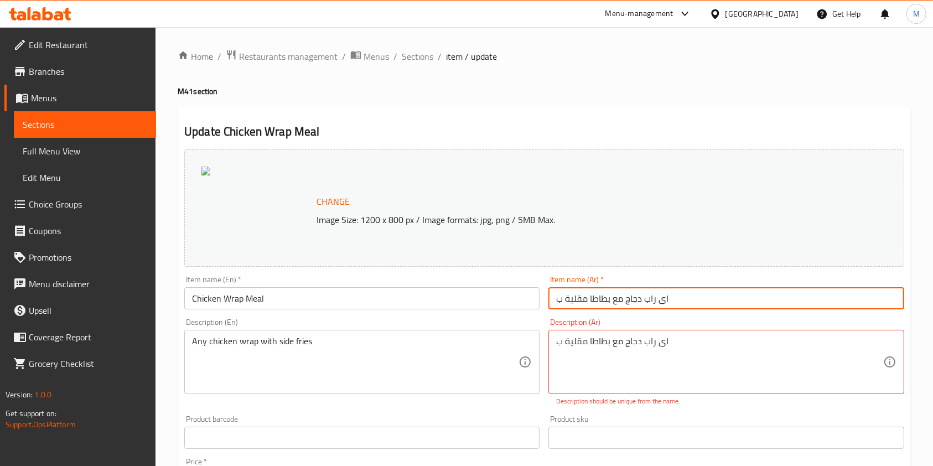
paste input "وجبة راب دجاج"
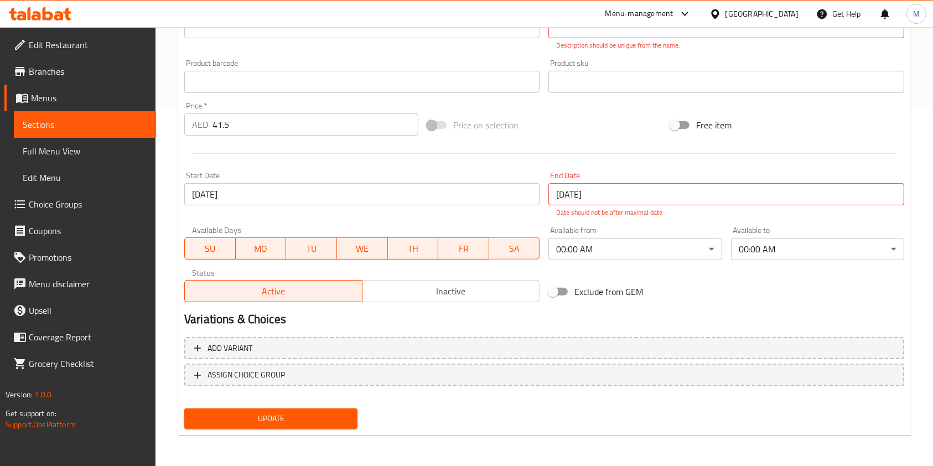
type input "وجبة راب دجاج"
click at [322, 418] on span "Update" at bounding box center [271, 419] width 156 height 14
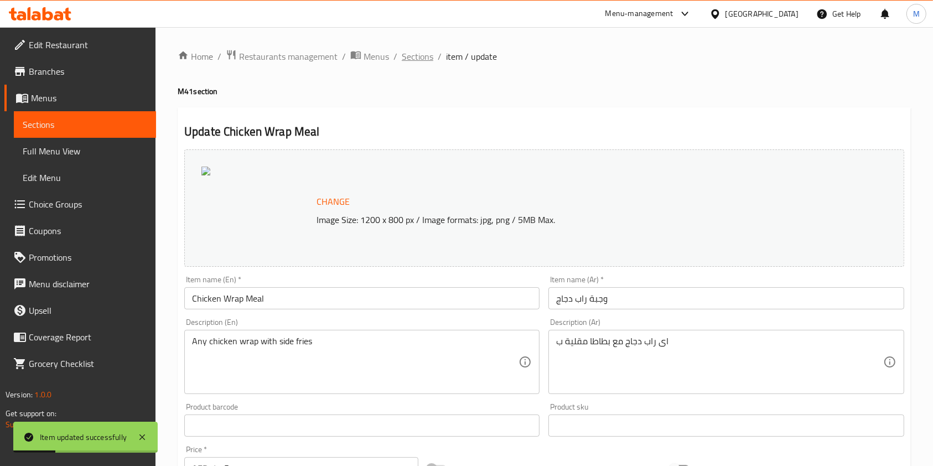
click at [419, 59] on span "Sections" at bounding box center [418, 56] width 32 height 13
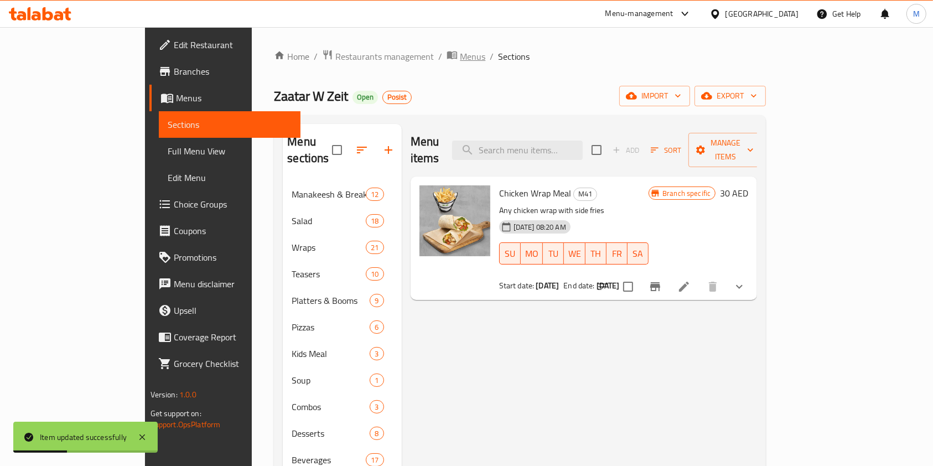
click at [460, 60] on span "Menus" at bounding box center [472, 56] width 25 height 13
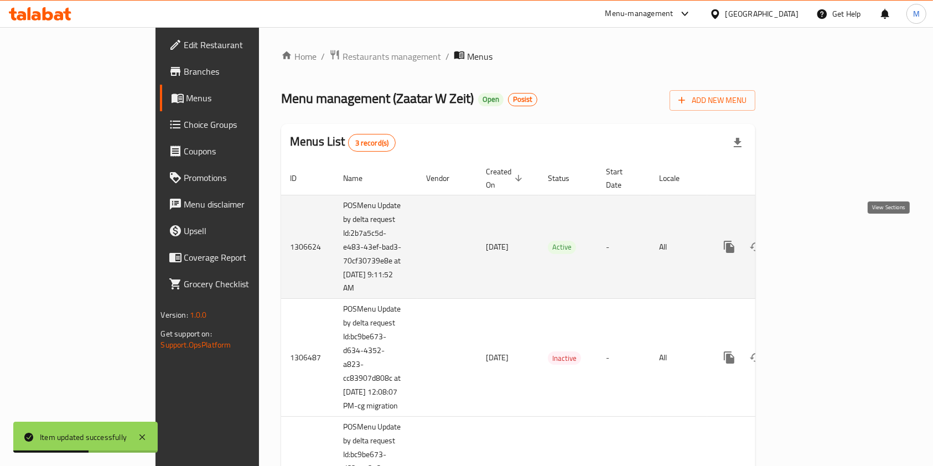
click at [816, 240] on icon "enhanced table" at bounding box center [809, 246] width 13 height 13
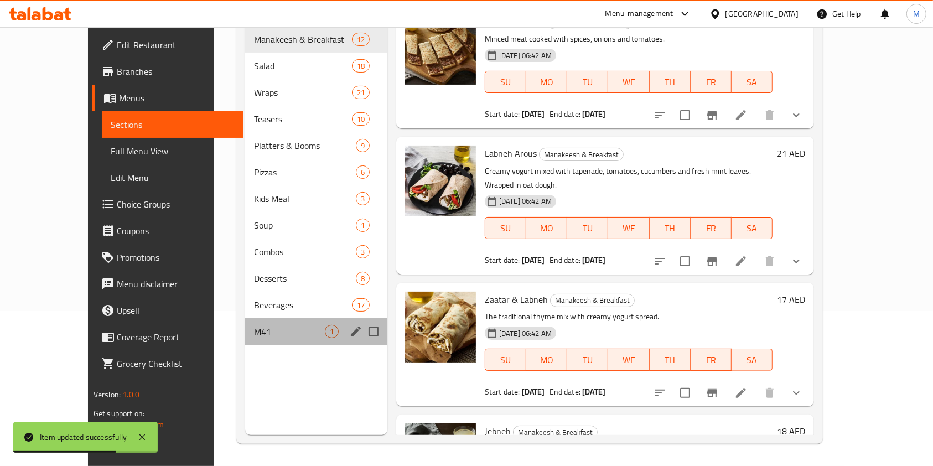
click at [245, 326] on div "M41 1" at bounding box center [316, 331] width 142 height 27
